Goal: Check status

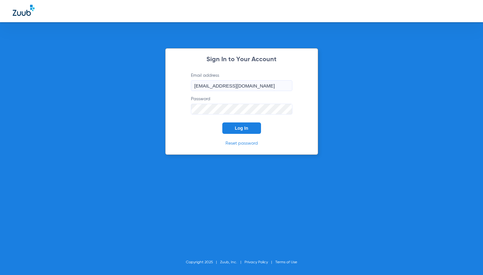
click at [246, 128] on span "Log In" at bounding box center [241, 128] width 13 height 5
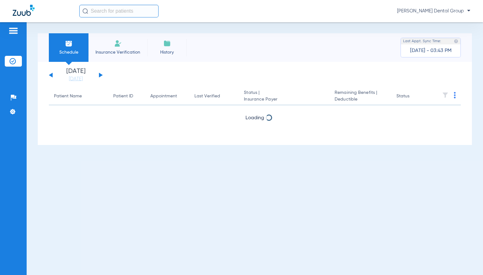
click at [100, 76] on button at bounding box center [101, 75] width 4 height 5
click at [102, 75] on div "[DATE] [DATE] [DATE] [DATE] [DATE] [DATE] [DATE] [DATE] [DATE] [DATE] [DATE] [D…" at bounding box center [76, 75] width 54 height 14
click at [102, 75] on button at bounding box center [101, 75] width 4 height 5
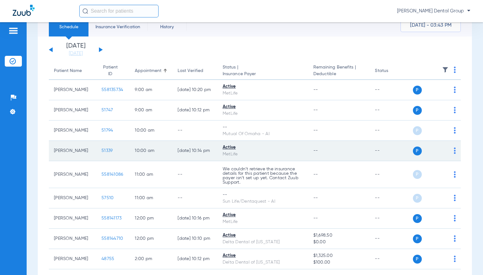
scroll to position [5, 0]
